Goal: Task Accomplishment & Management: Manage account settings

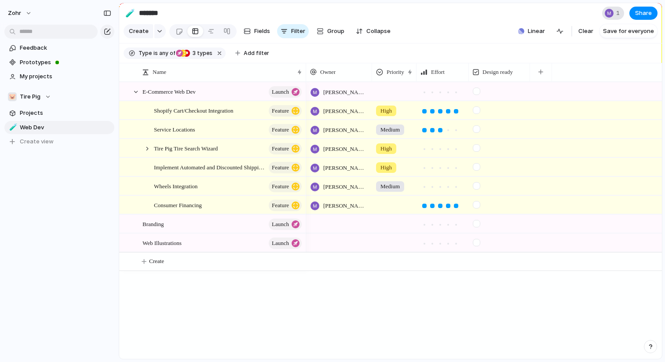
click at [612, 13] on div at bounding box center [609, 13] width 9 height 9
click at [572, 8] on div "Seen by [PERSON_NAME] [PERSON_NAME]" at bounding box center [332, 181] width 665 height 362
click at [24, 15] on button "zohr" at bounding box center [20, 13] width 33 height 14
click at [45, 34] on li "Settings" at bounding box center [42, 33] width 73 height 14
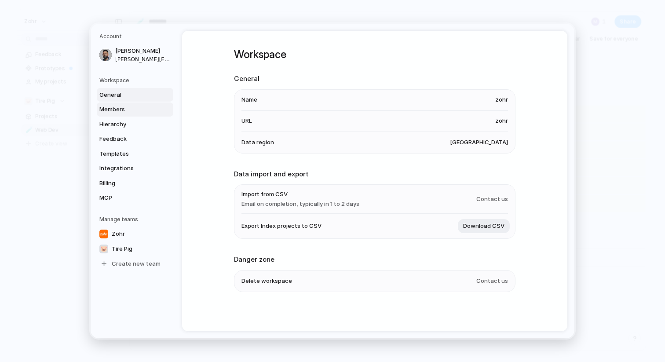
click at [132, 113] on span "Members" at bounding box center [127, 109] width 56 height 9
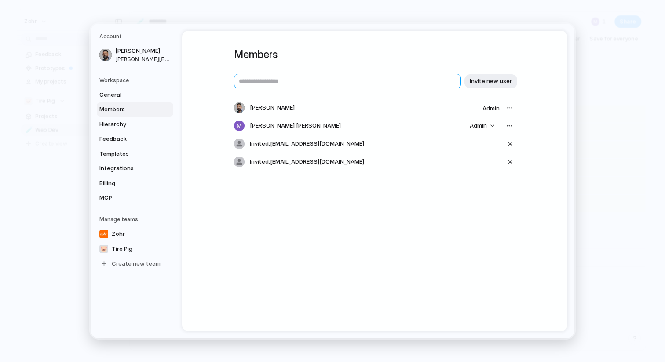
click at [320, 75] on input "text" at bounding box center [347, 81] width 227 height 15
type input "**********"
click at [502, 87] on button "Invite new user" at bounding box center [491, 81] width 53 height 14
